Goal: Information Seeking & Learning: Learn about a topic

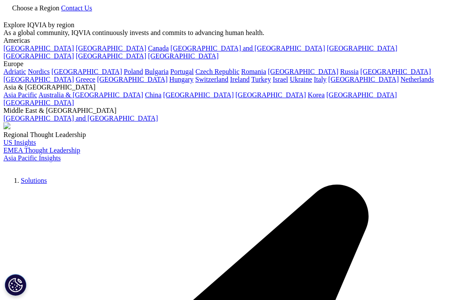
click at [243, 12] on div "Choose a Region Contact Us" at bounding box center [233, 12] width 460 height 18
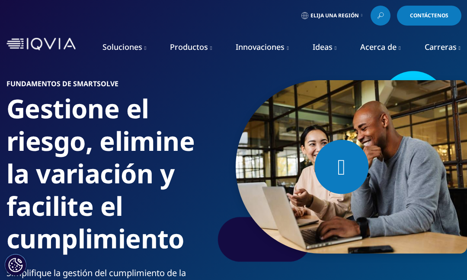
click at [361, 16] on icon at bounding box center [361, 15] width 1 height 3
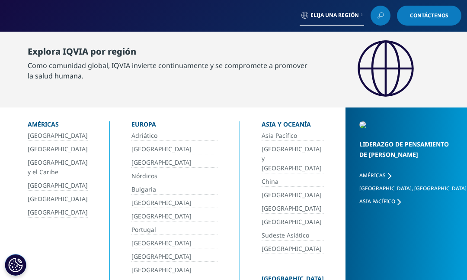
click at [65, 198] on link "[GEOGRAPHIC_DATA]" at bounding box center [58, 199] width 60 height 10
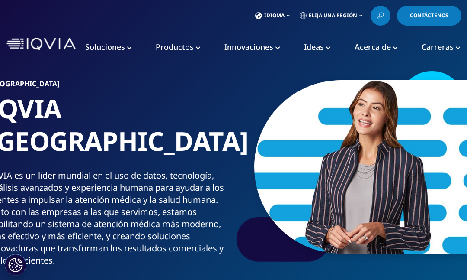
click at [382, 15] on icon at bounding box center [380, 15] width 7 height 11
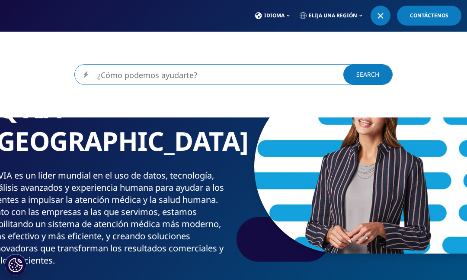
click at [296, 71] on input "Buscar" at bounding box center [234, 74] width 318 height 21
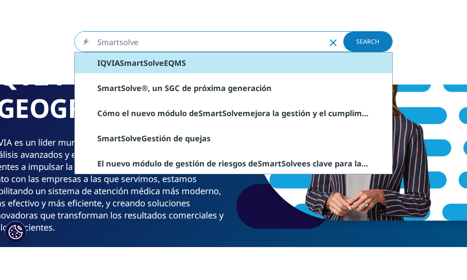
click at [184, 85] on div "IQVIA SmartSolve EQMS" at bounding box center [234, 95] width 318 height 21
type input "IQVIA SmartSolve EQMS"
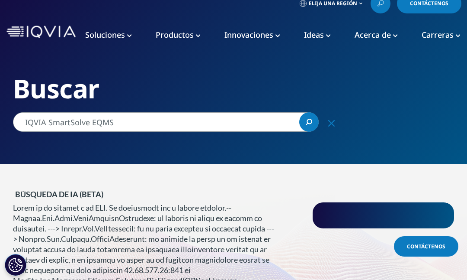
scroll to position [12, 0]
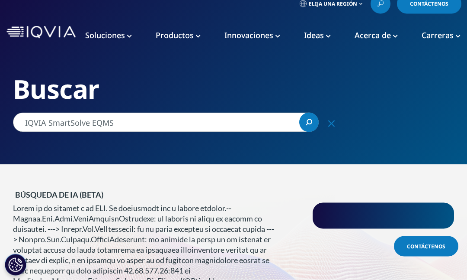
click at [279, 125] on input "IQVIA SmartSolve EQMS" at bounding box center [166, 121] width 306 height 19
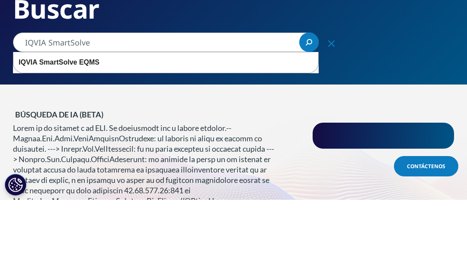
type input "IQVIA SmartSolve"
